Goal: Task Accomplishment & Management: Manage account settings

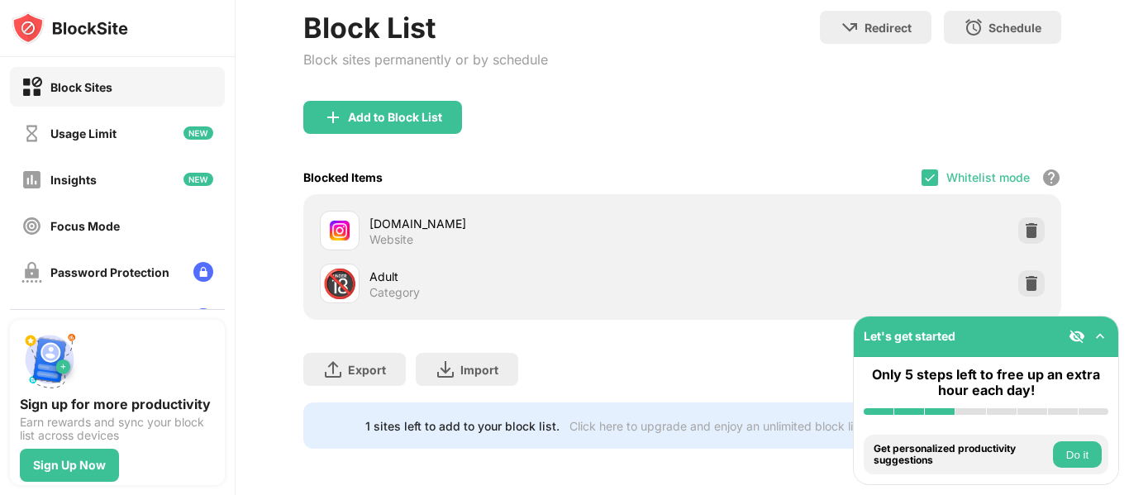
scroll to position [174, 0]
click at [923, 171] on img at bounding box center [929, 177] width 13 height 13
click at [753, 101] on div "Add to Block List" at bounding box center [682, 131] width 758 height 60
click at [147, 139] on div "Usage Limit" at bounding box center [117, 133] width 215 height 40
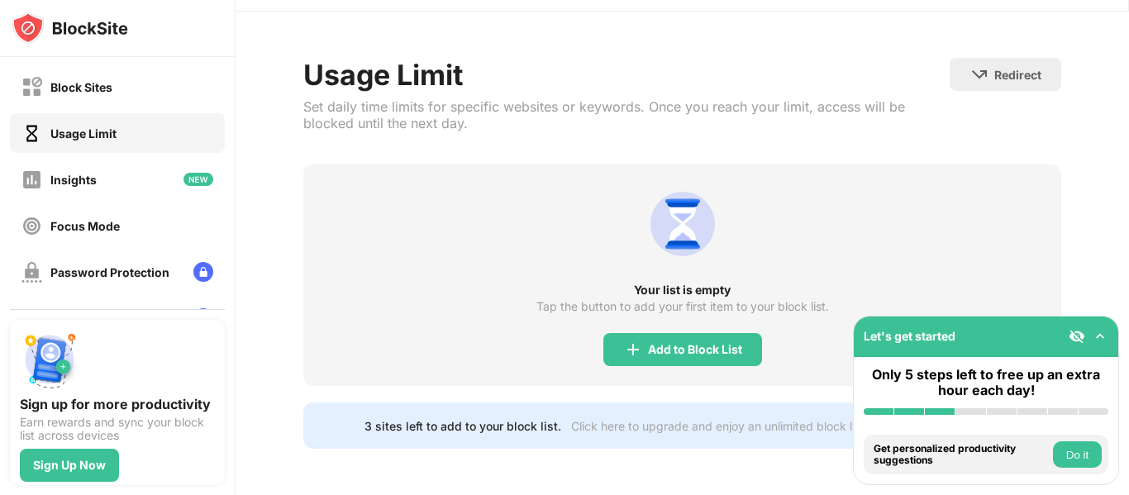
scroll to position [58, 0]
click at [689, 343] on div "Add to Block List" at bounding box center [695, 349] width 94 height 13
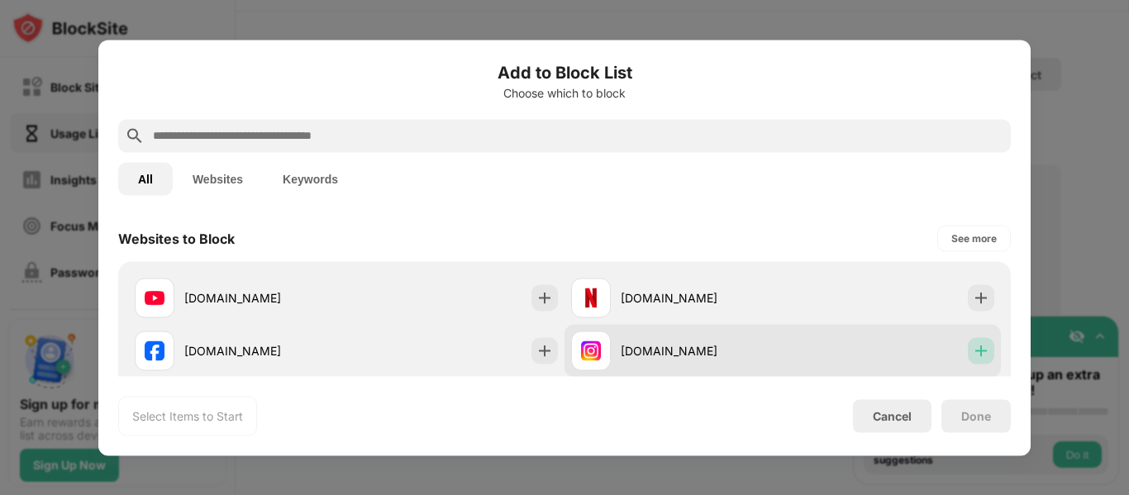
click at [973, 354] on img at bounding box center [981, 350] width 17 height 17
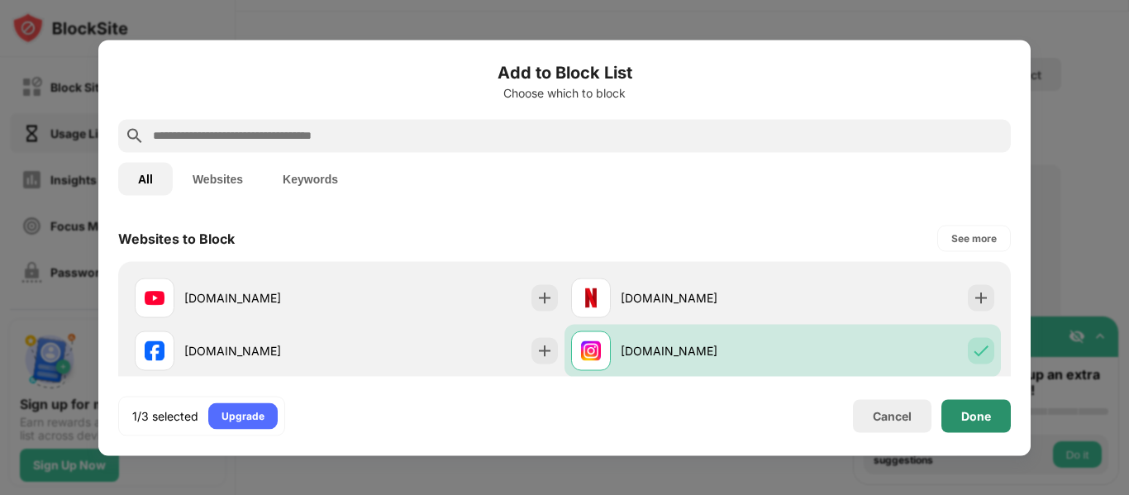
click at [965, 407] on div "Done" at bounding box center [975, 415] width 69 height 33
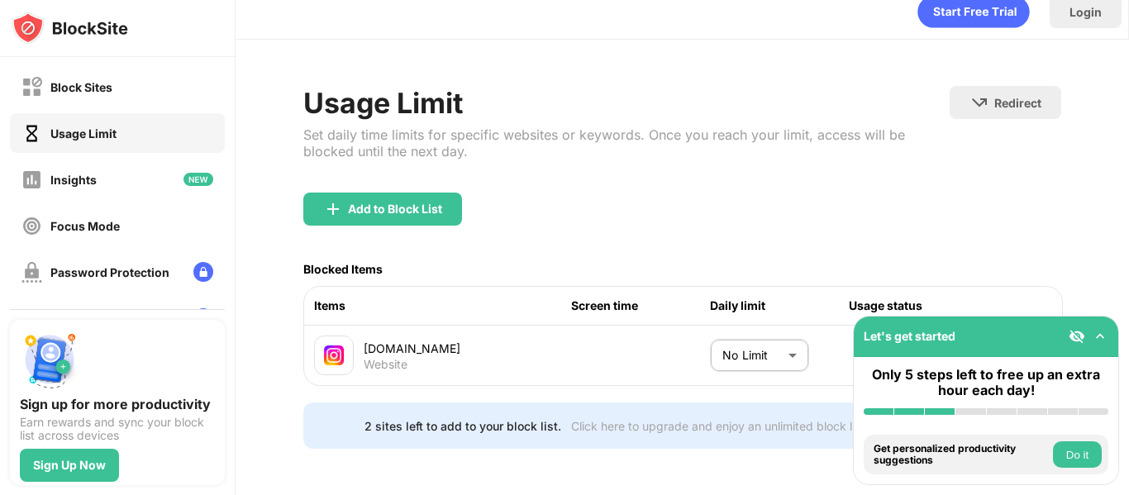
scroll to position [36, 0]
click at [792, 332] on body "Block Sites Usage Limit Insights Focus Mode Password Protection Custom Block Pa…" at bounding box center [564, 247] width 1129 height 495
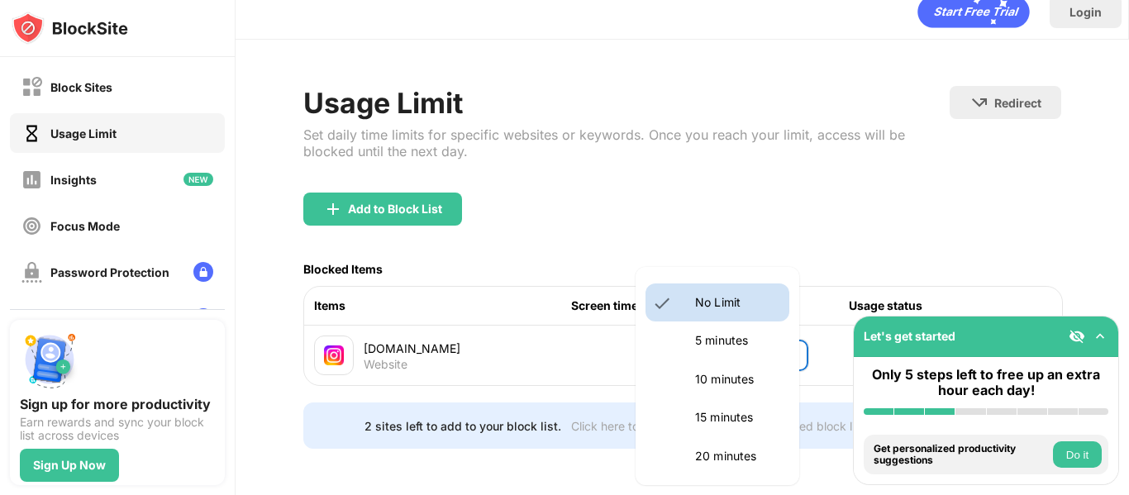
click at [744, 405] on li "15 minutes" at bounding box center [718, 417] width 144 height 38
type input "**"
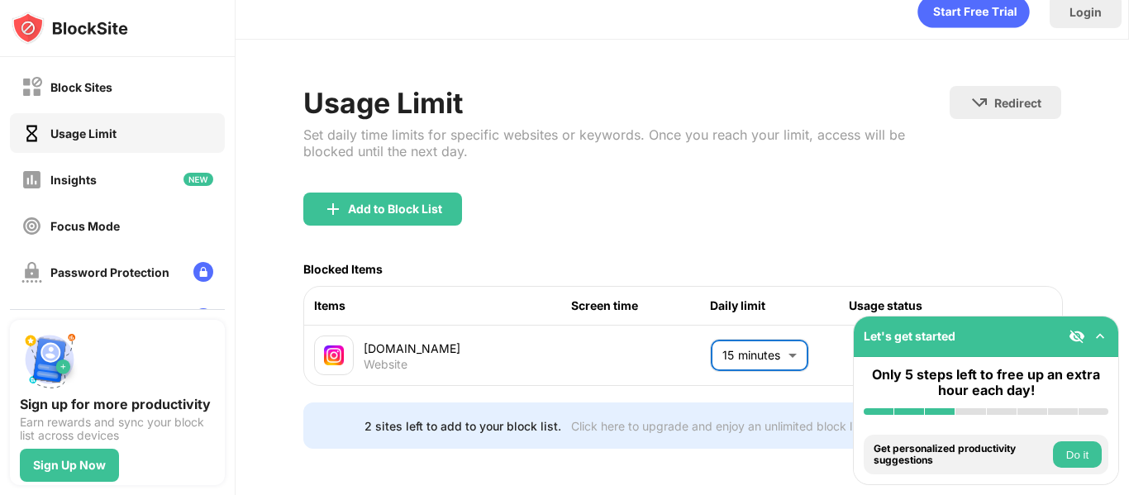
click at [832, 222] on div "Add to Block List" at bounding box center [682, 223] width 758 height 60
click at [1104, 303] on div "Usage Limit Set daily time limits for specific websites or keywords. Once you r…" at bounding box center [683, 267] width 894 height 455
click at [1084, 446] on button "Do it" at bounding box center [1077, 454] width 49 height 26
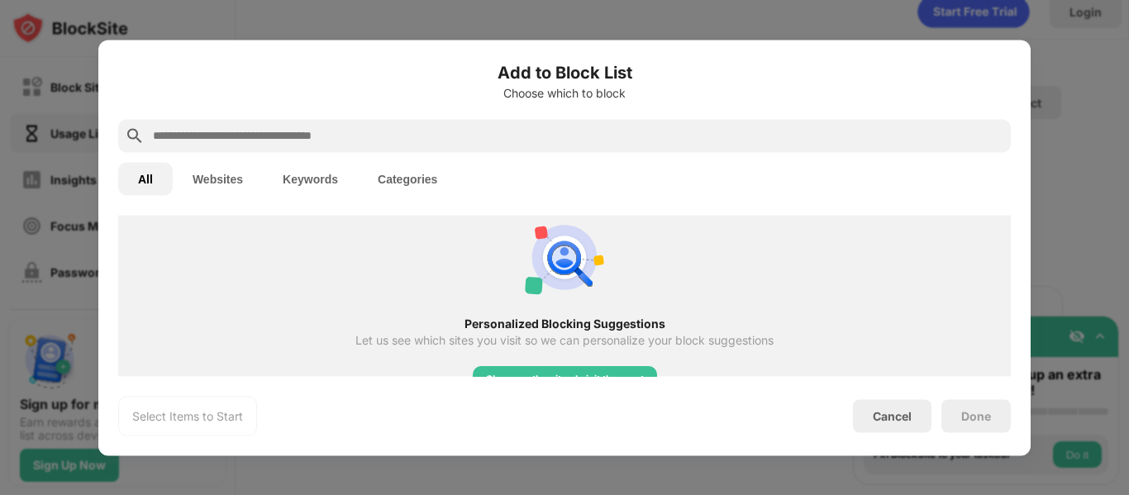
scroll to position [741, 0]
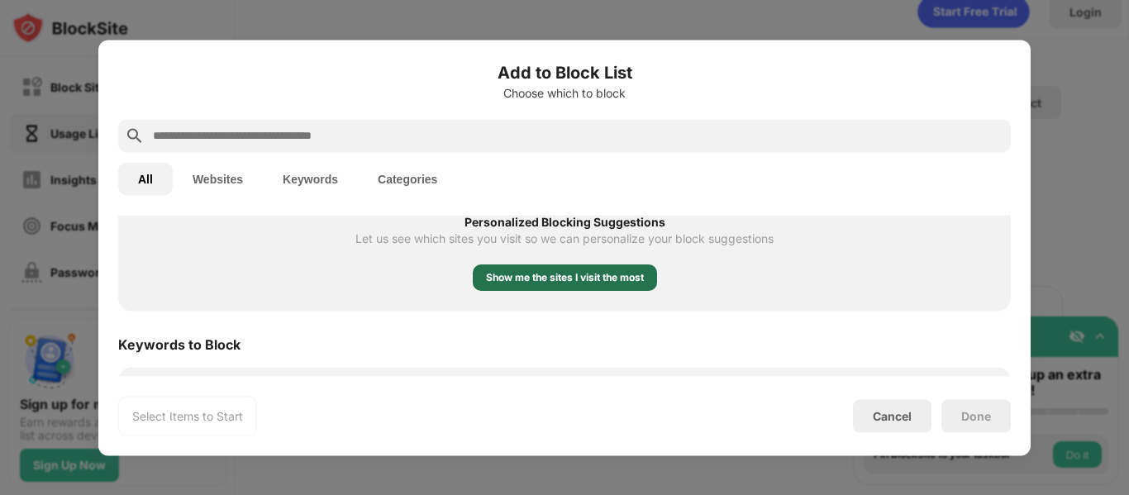
click at [599, 271] on div "Show me the sites I visit the most" at bounding box center [565, 277] width 158 height 17
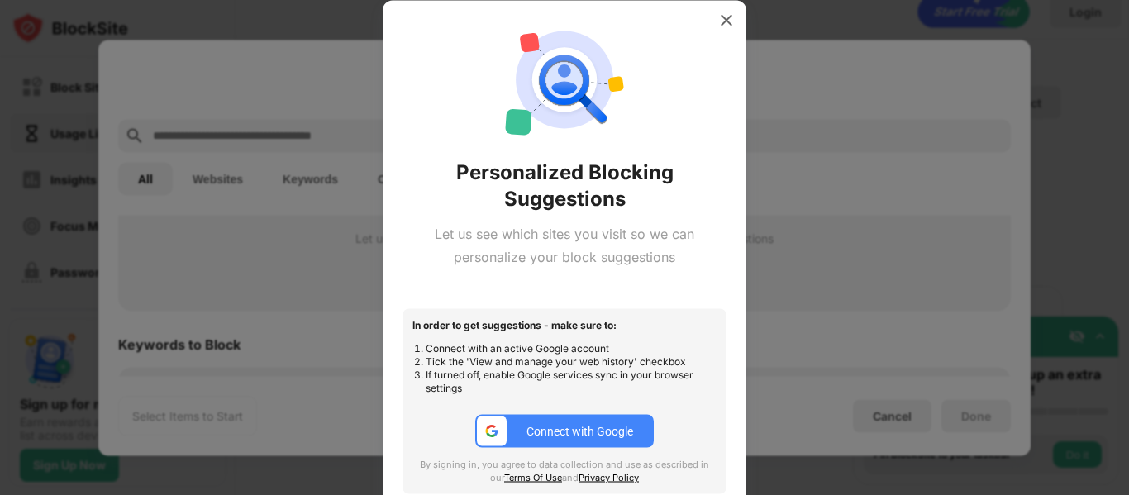
click at [628, 441] on button "Connect with Google" at bounding box center [564, 431] width 179 height 33
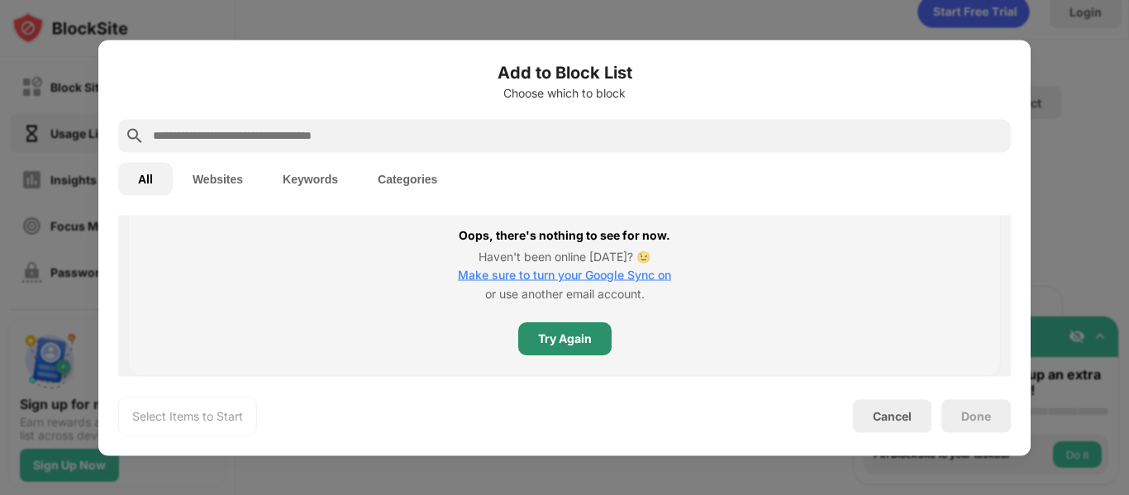
click at [557, 335] on div "Try Again" at bounding box center [565, 339] width 54 height 13
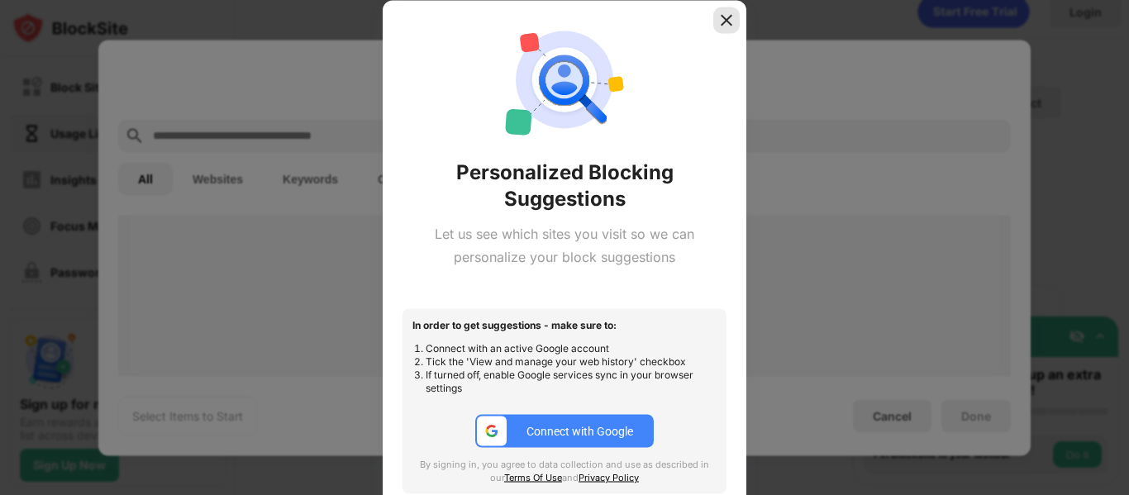
click at [730, 18] on img at bounding box center [726, 20] width 17 height 17
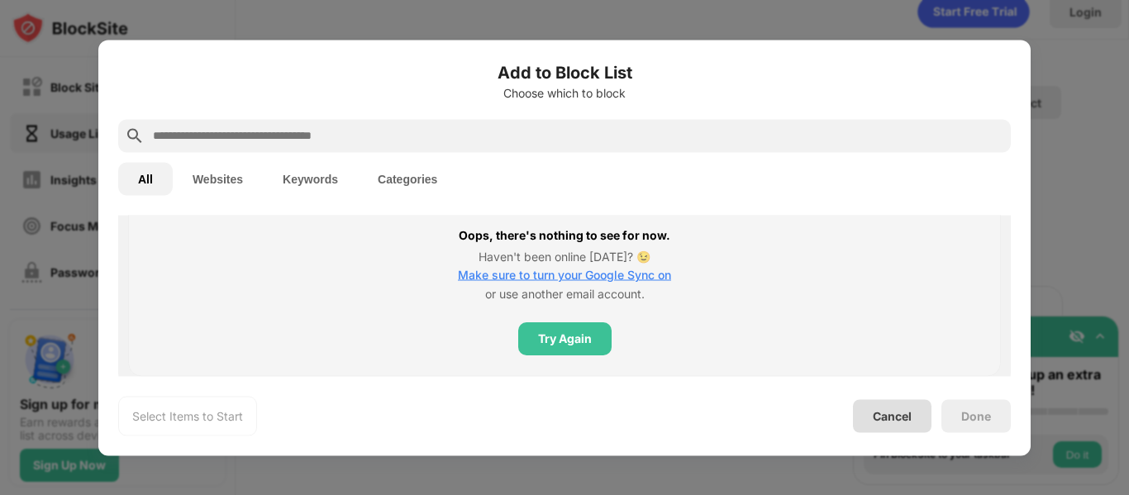
click at [882, 413] on div "Cancel" at bounding box center [892, 416] width 39 height 14
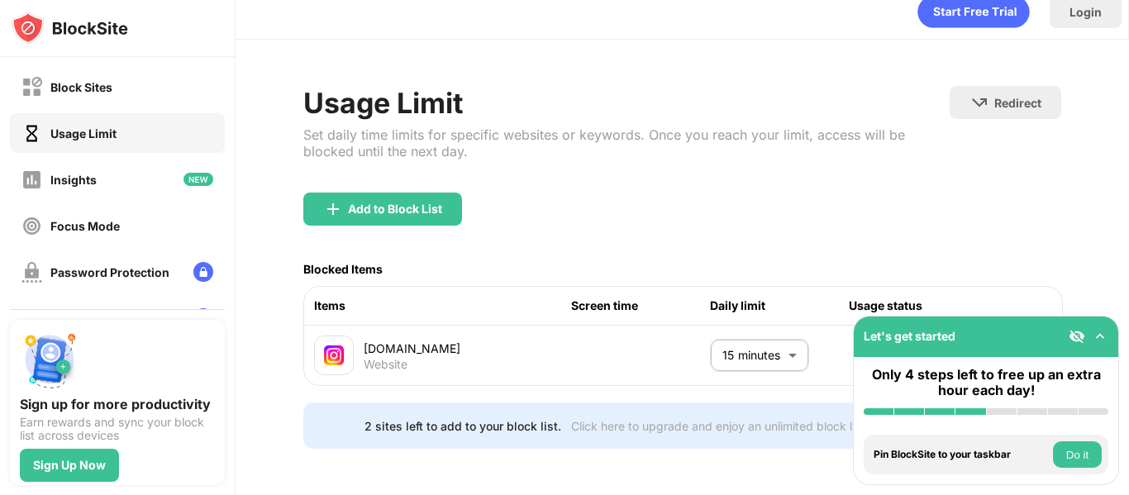
scroll to position [36, 0]
click at [193, 183] on img at bounding box center [198, 179] width 30 height 13
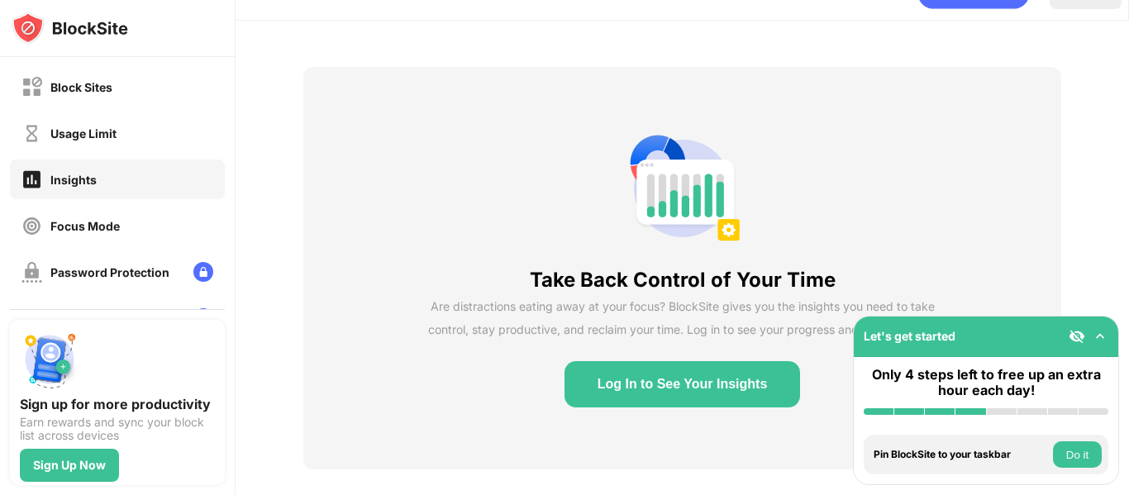
click at [661, 403] on button "Log In to See Your Insights" at bounding box center [683, 384] width 236 height 46
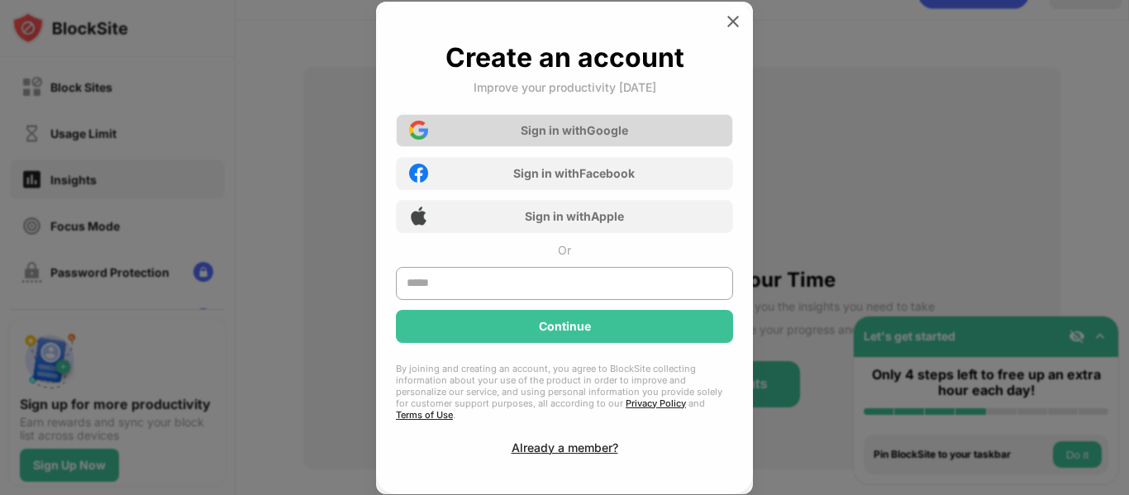
click at [628, 136] on div "Sign in with Google" at bounding box center [574, 130] width 107 height 14
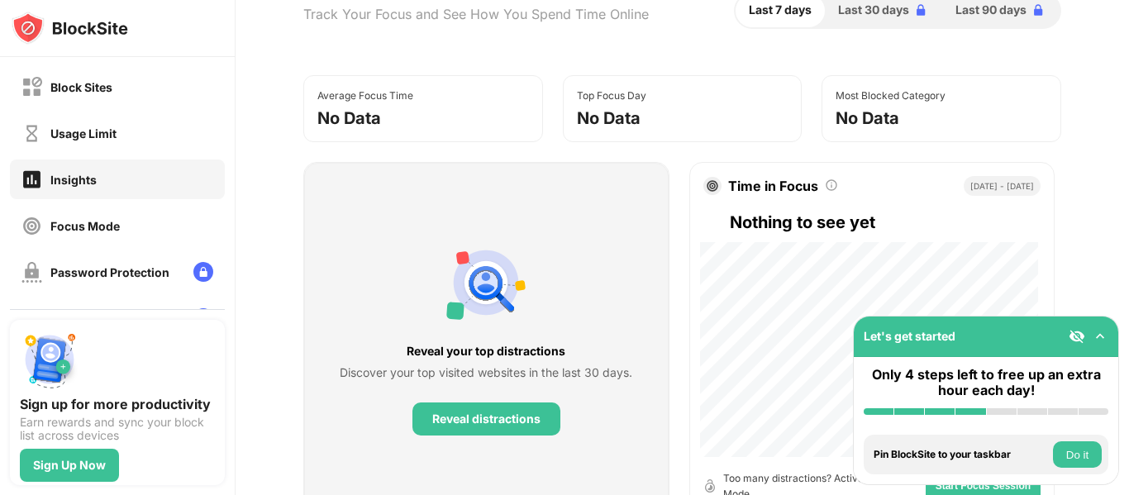
scroll to position [83, 0]
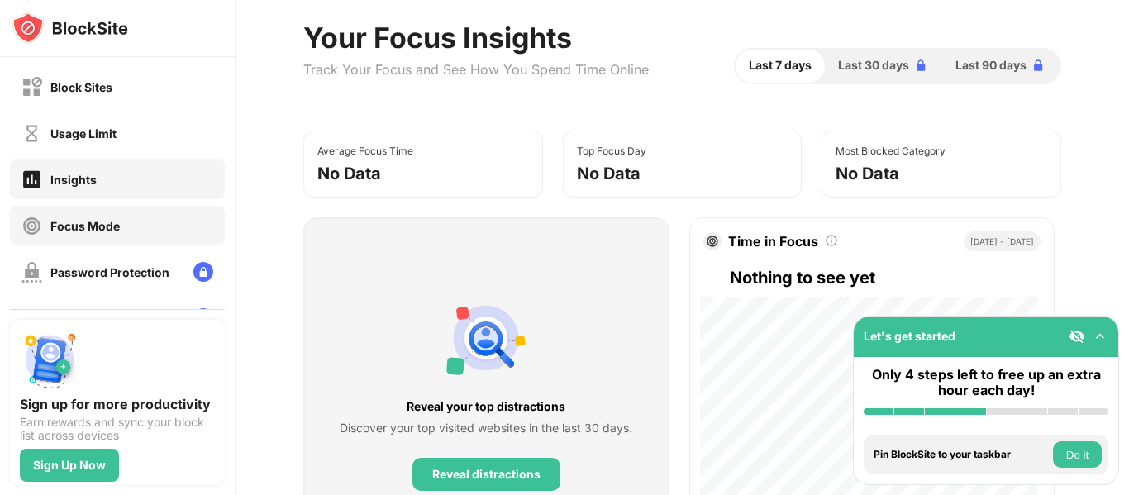
click at [182, 233] on div "Focus Mode" at bounding box center [117, 226] width 215 height 40
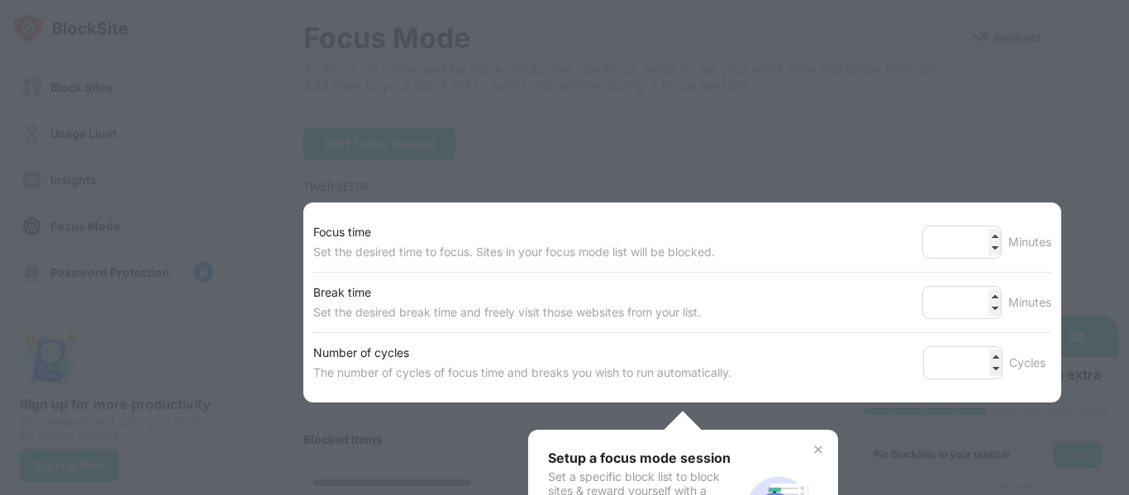
click at [681, 211] on div "Focus time Set the desired time to focus. Sites in your focus mode list will be…" at bounding box center [682, 303] width 758 height 200
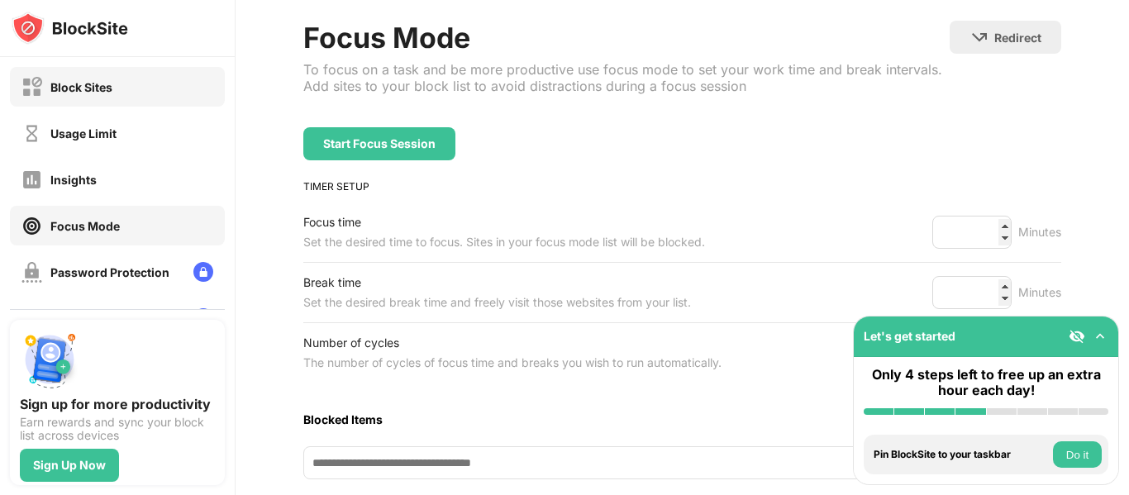
click at [151, 83] on div "Block Sites" at bounding box center [117, 87] width 215 height 40
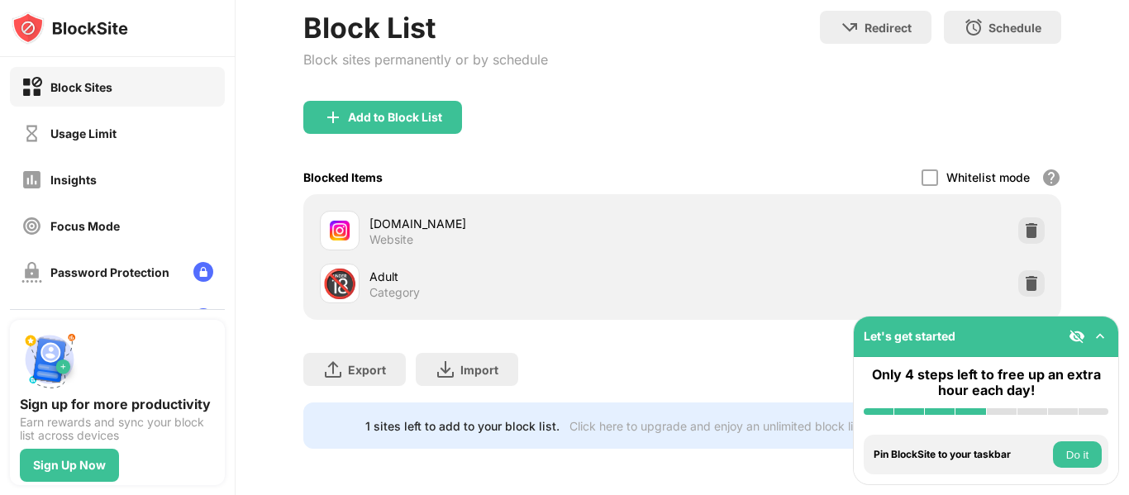
scroll to position [105, 0]
click at [118, 138] on div "Usage Limit" at bounding box center [117, 133] width 215 height 40
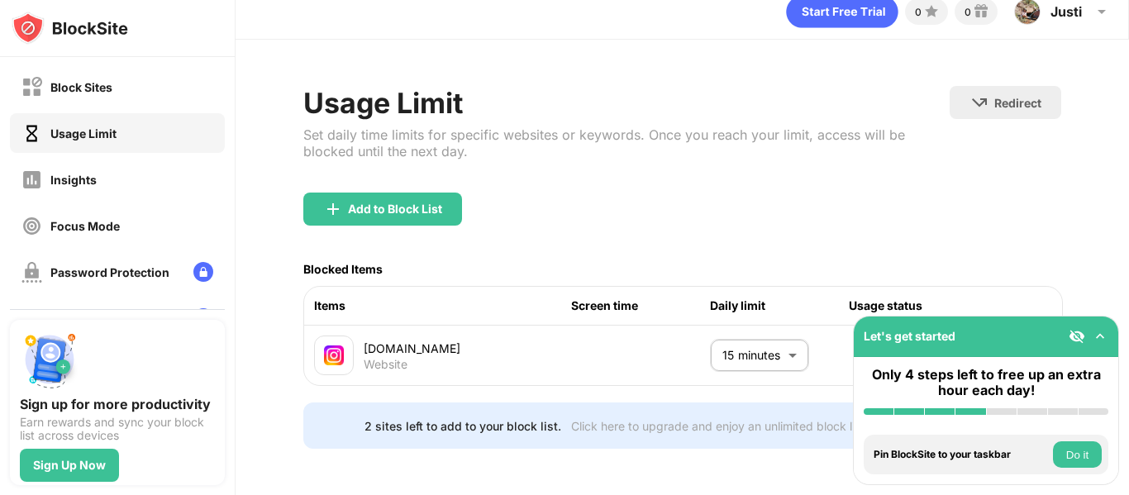
scroll to position [36, 0]
click at [117, 95] on div "Block Sites" at bounding box center [117, 87] width 215 height 40
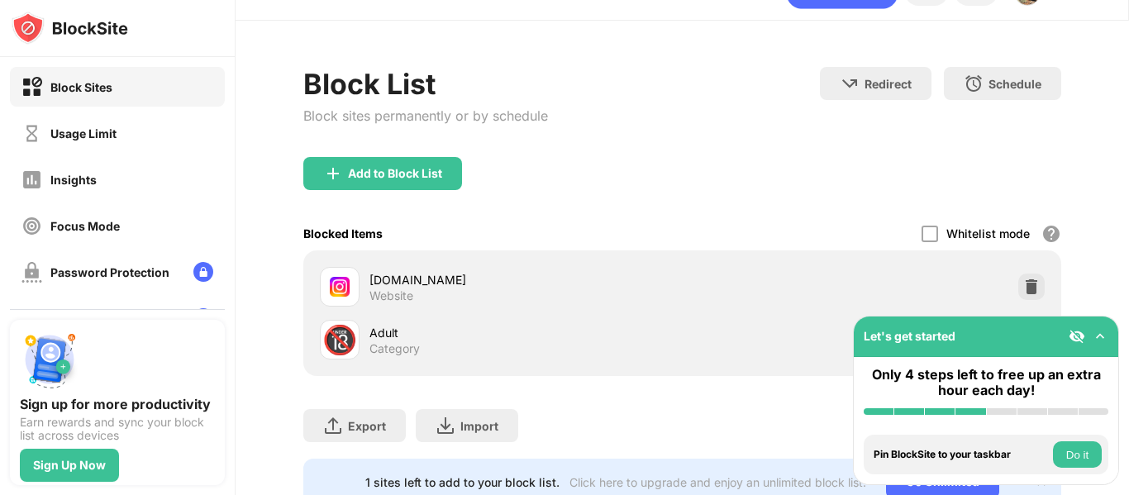
scroll to position [105, 0]
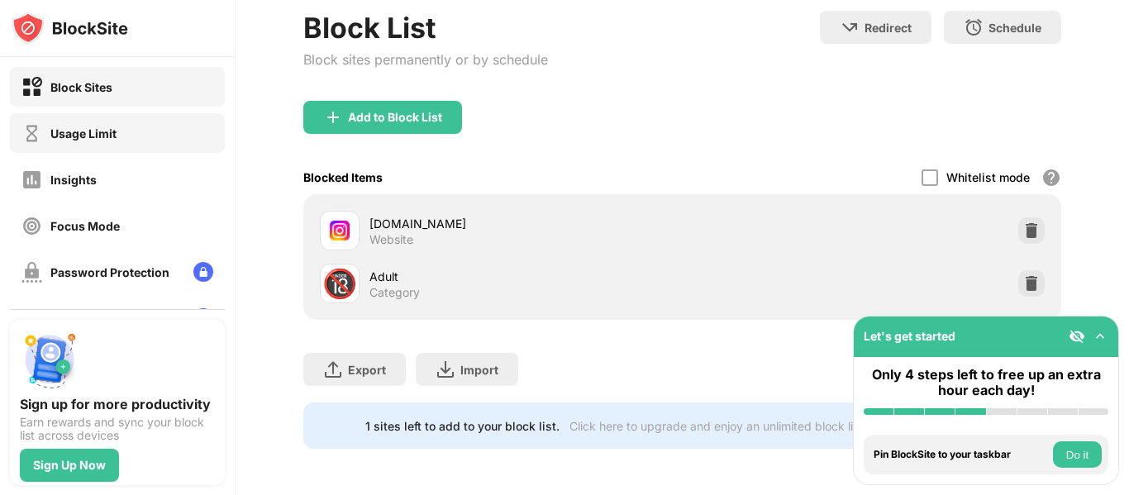
click at [92, 134] on div "Usage Limit" at bounding box center [83, 133] width 66 height 14
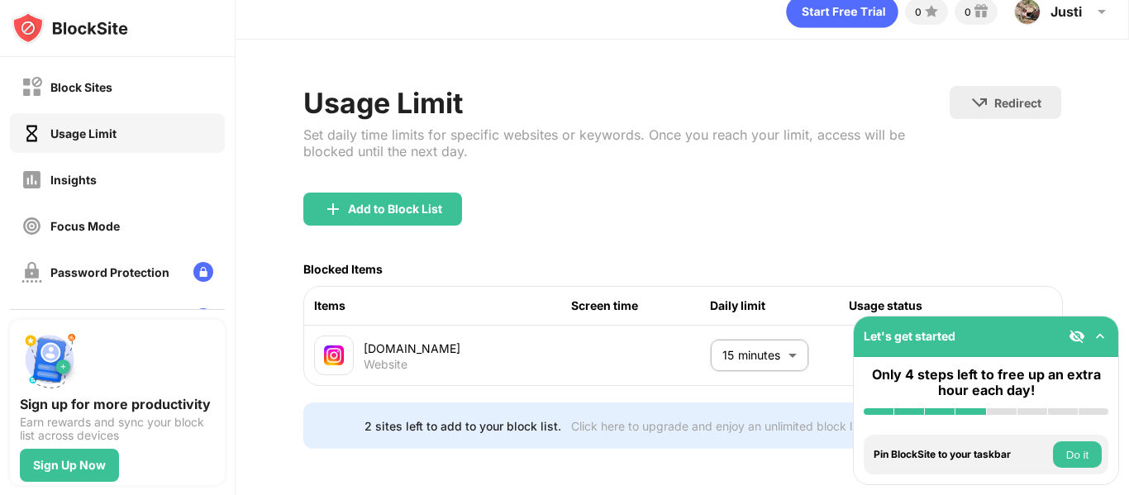
click at [724, 339] on body "Block Sites Usage Limit Insights Focus Mode Password Protection Custom Block Pa…" at bounding box center [564, 247] width 1129 height 495
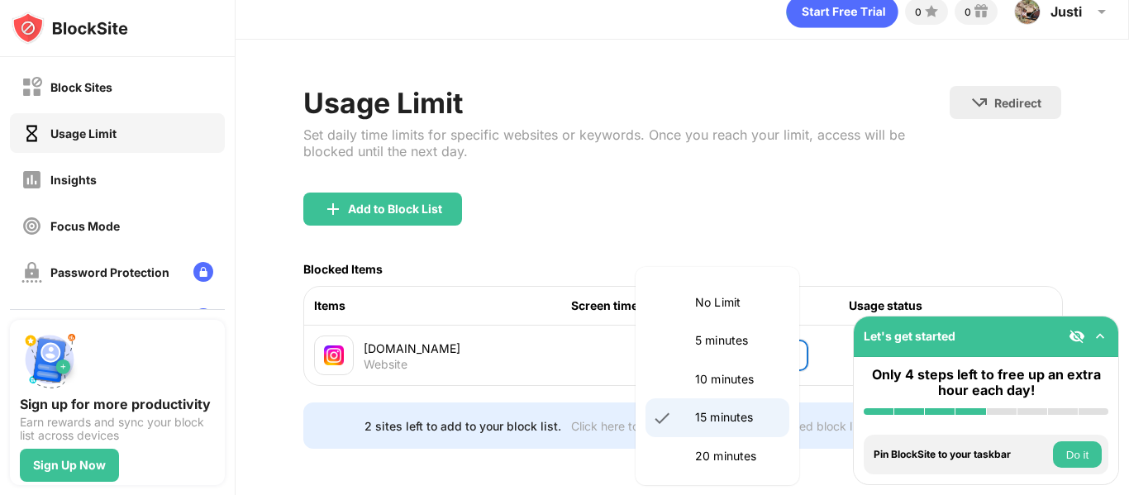
click at [731, 458] on p "20 minutes" at bounding box center [737, 456] width 84 height 18
type input "**"
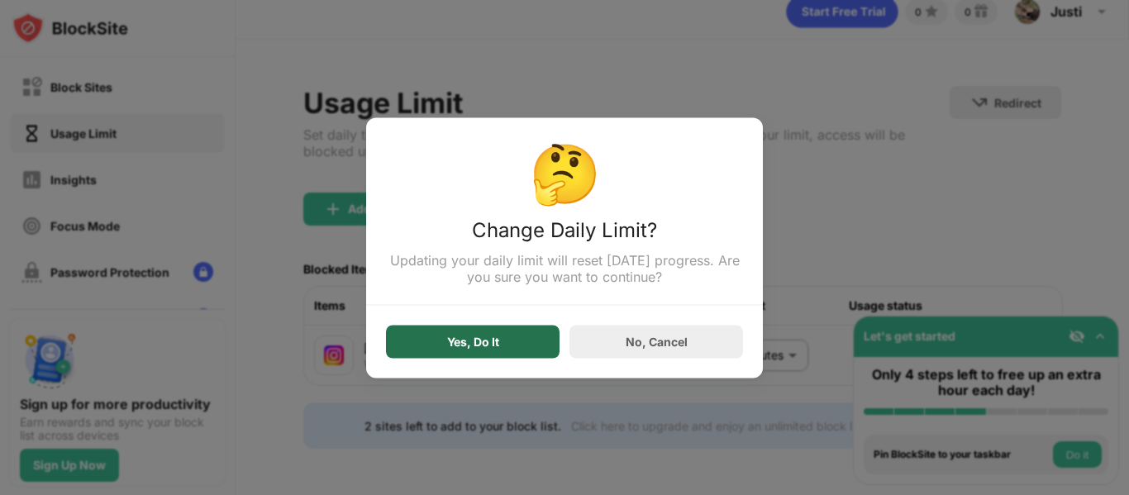
click at [502, 334] on div "Yes, Do It" at bounding box center [473, 341] width 174 height 33
